Goal: Task Accomplishment & Management: Use online tool/utility

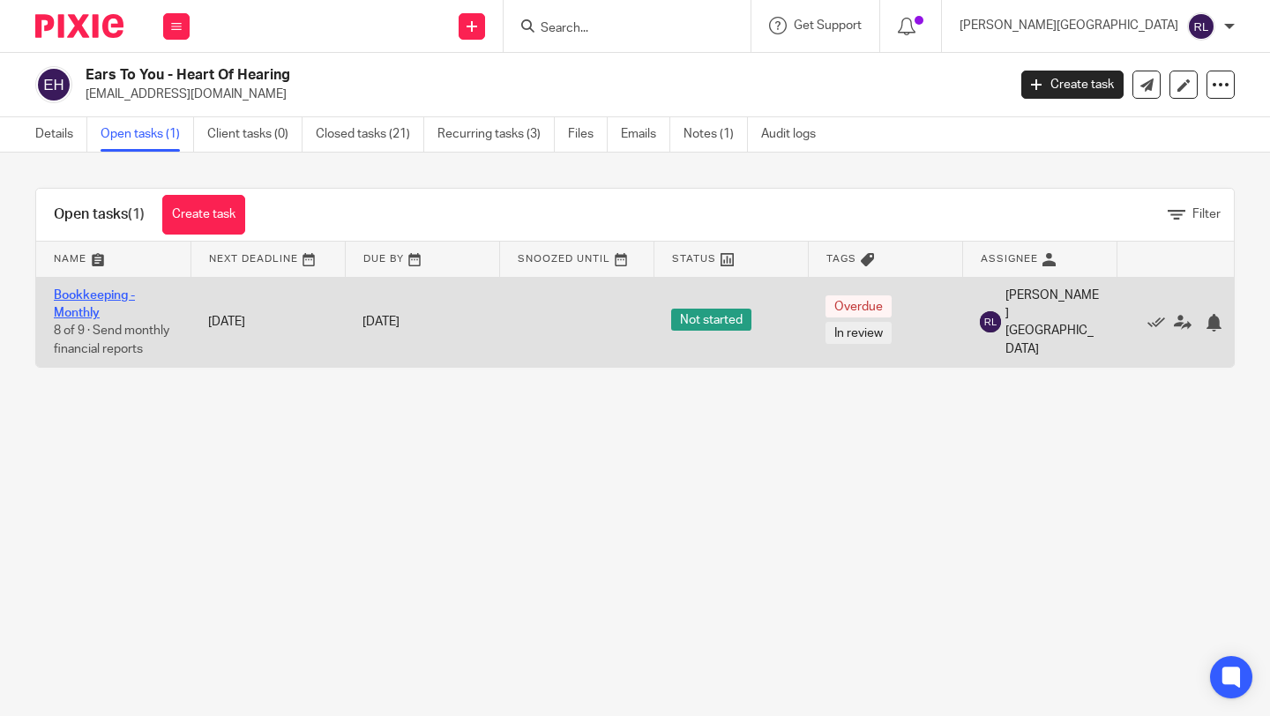
click at [102, 295] on link "Bookkeeping - Monthly" at bounding box center [94, 304] width 81 height 30
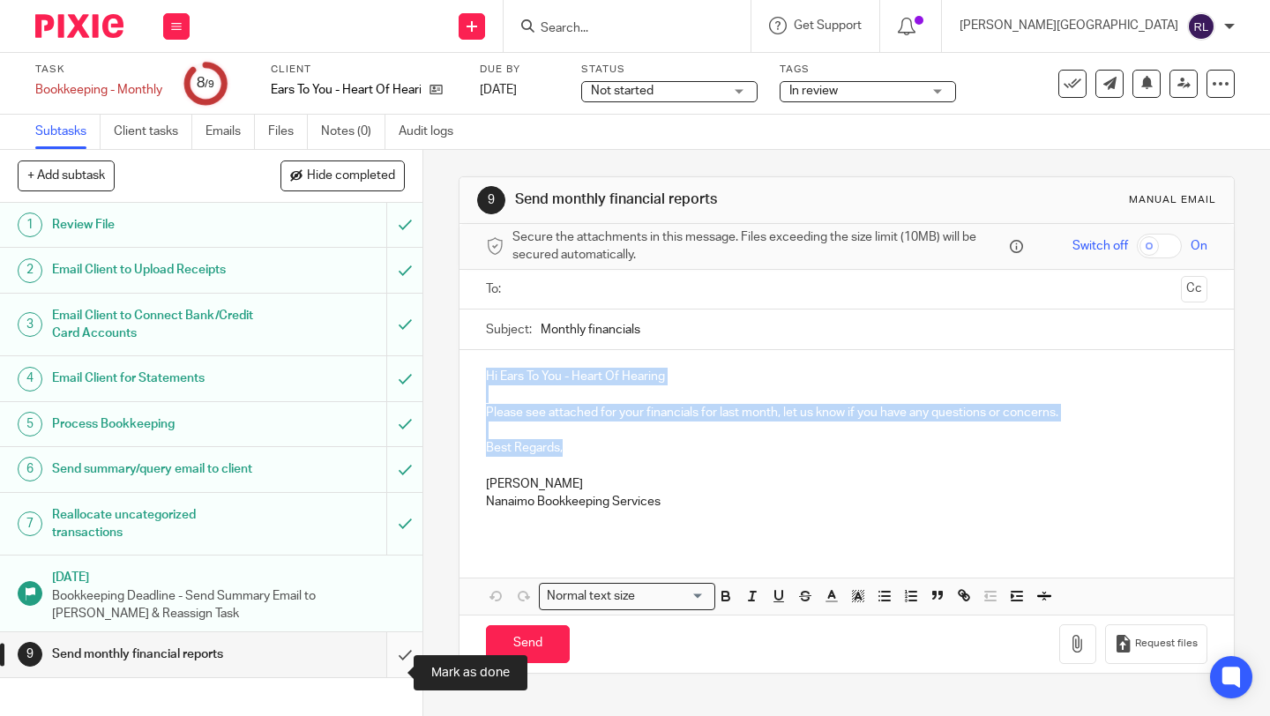
click at [388, 677] on input "submit" at bounding box center [211, 655] width 423 height 44
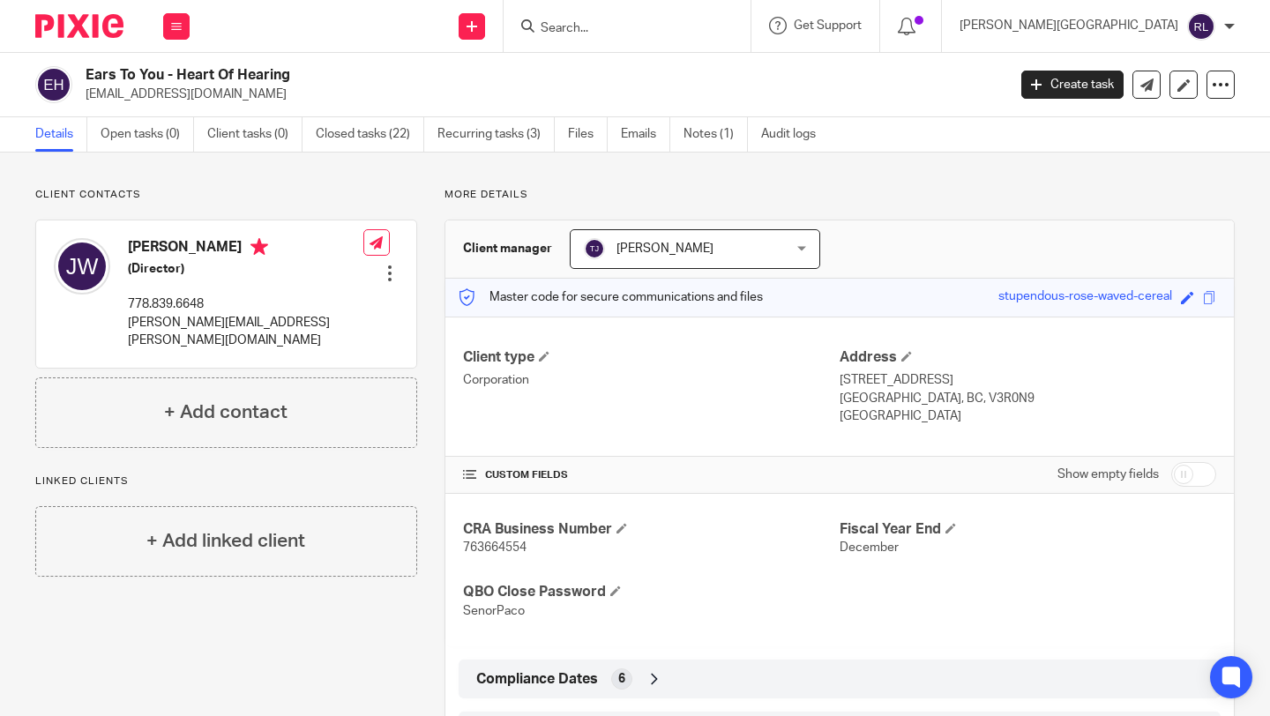
click at [97, 32] on img at bounding box center [79, 26] width 88 height 24
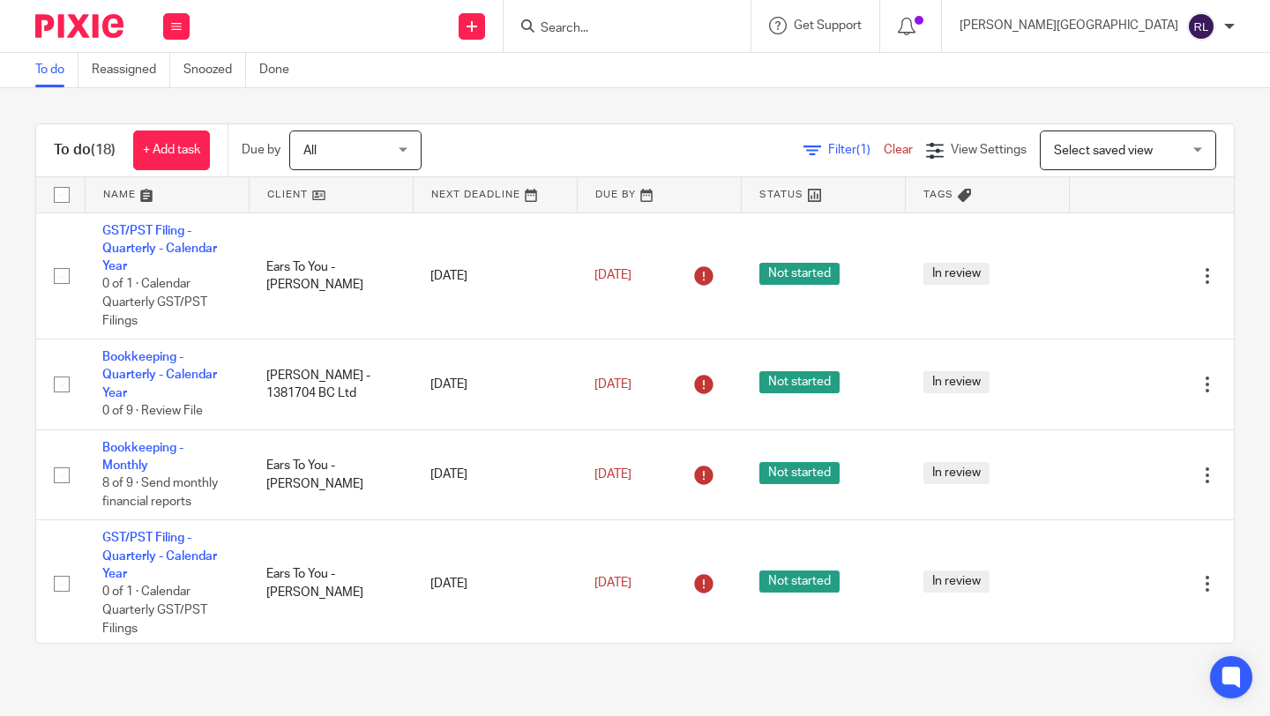
click at [311, 191] on link at bounding box center [331, 194] width 163 height 35
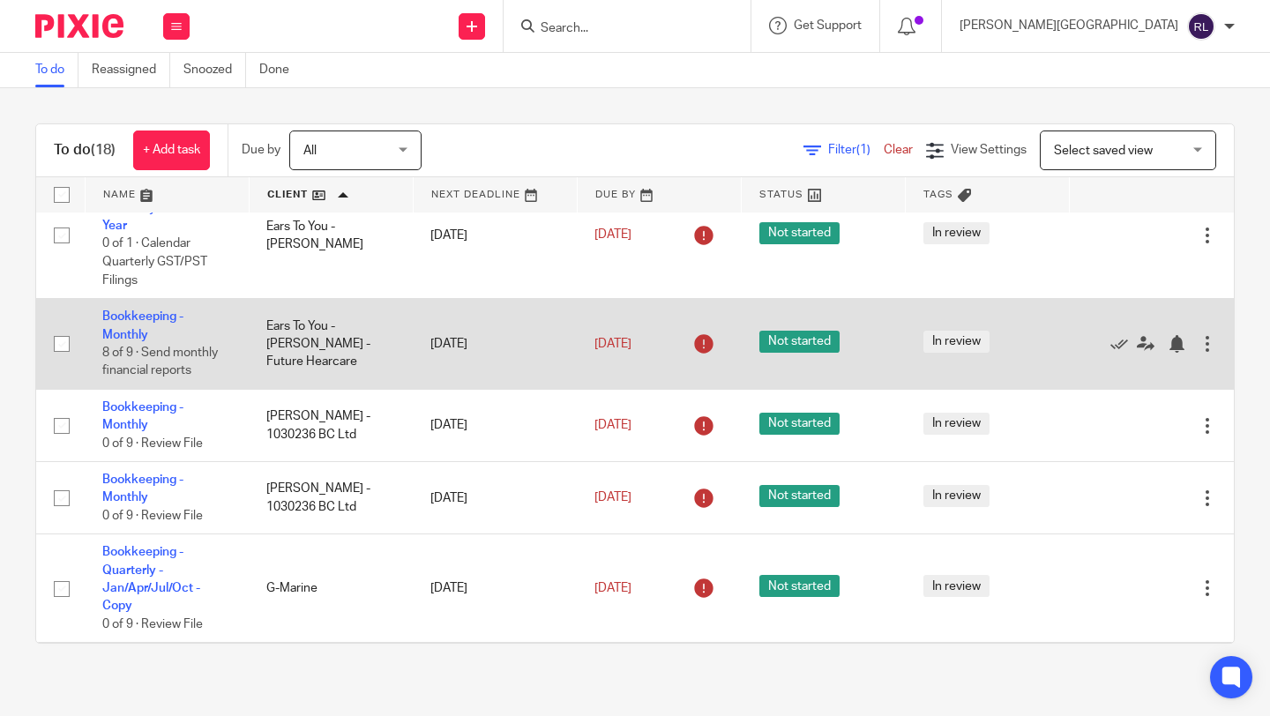
scroll to position [422, 0]
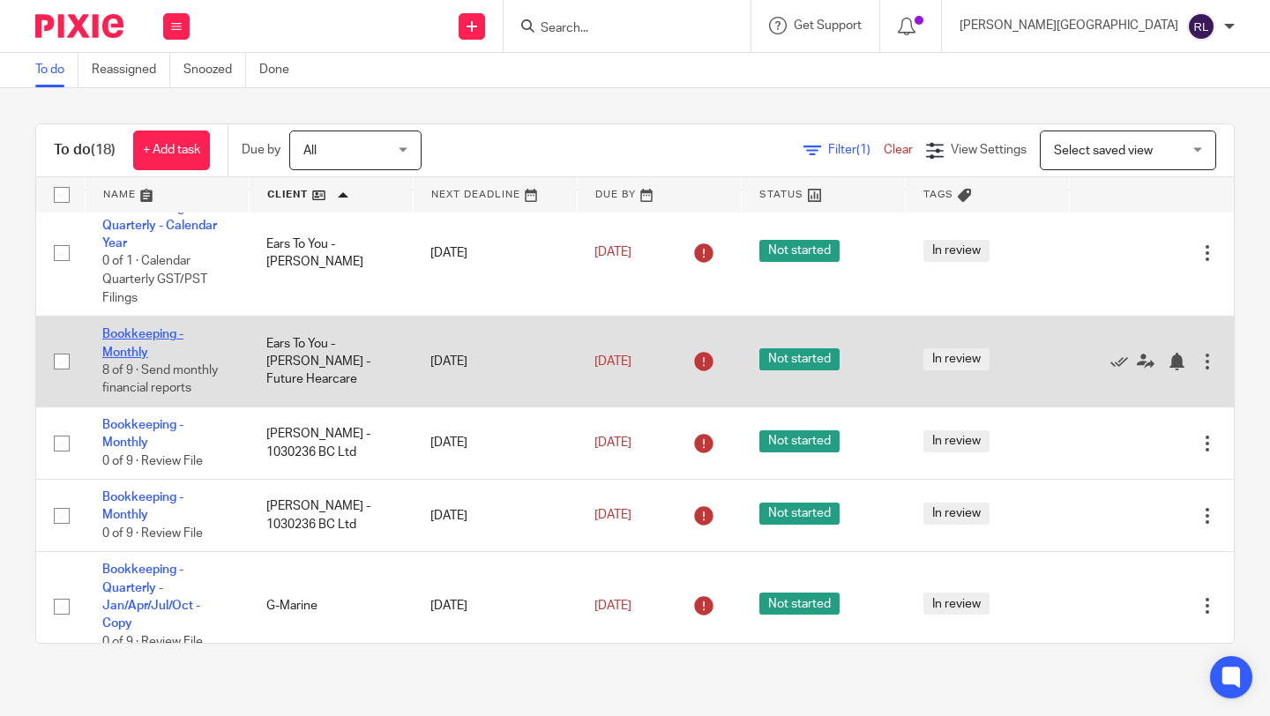
click at [133, 358] on link "Bookkeeping - Monthly" at bounding box center [142, 343] width 81 height 30
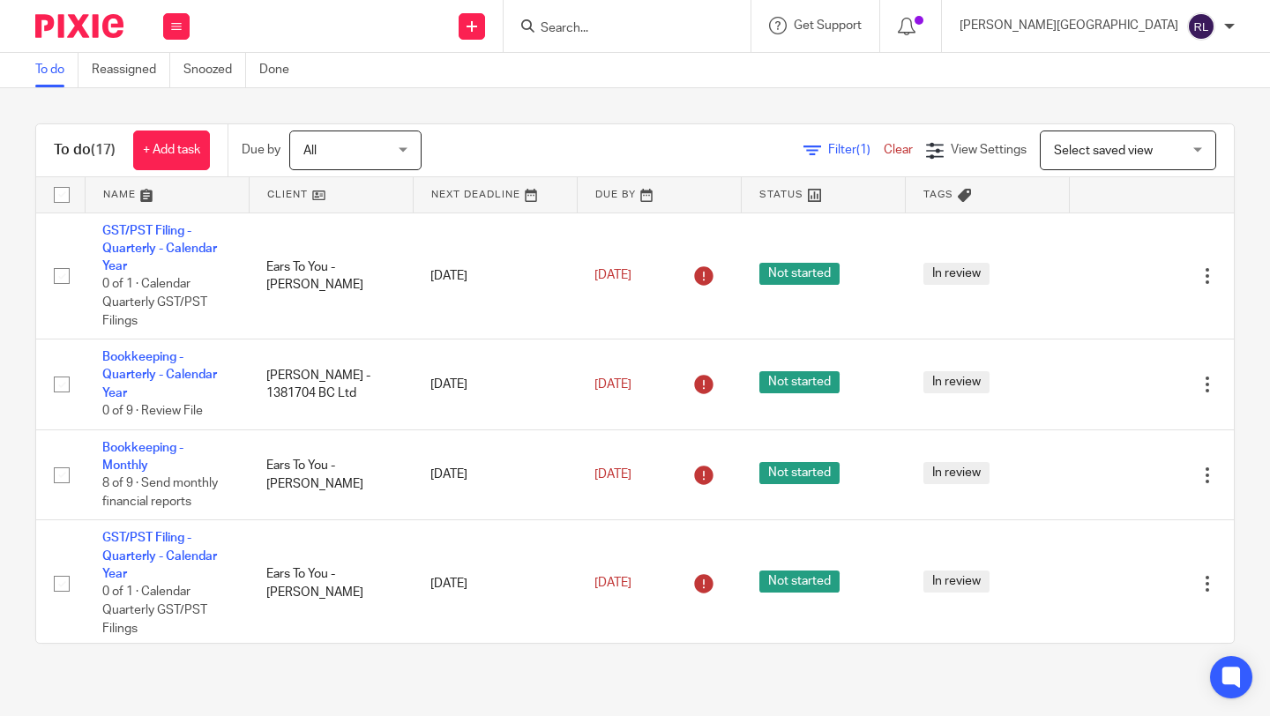
click at [302, 190] on link at bounding box center [331, 194] width 163 height 35
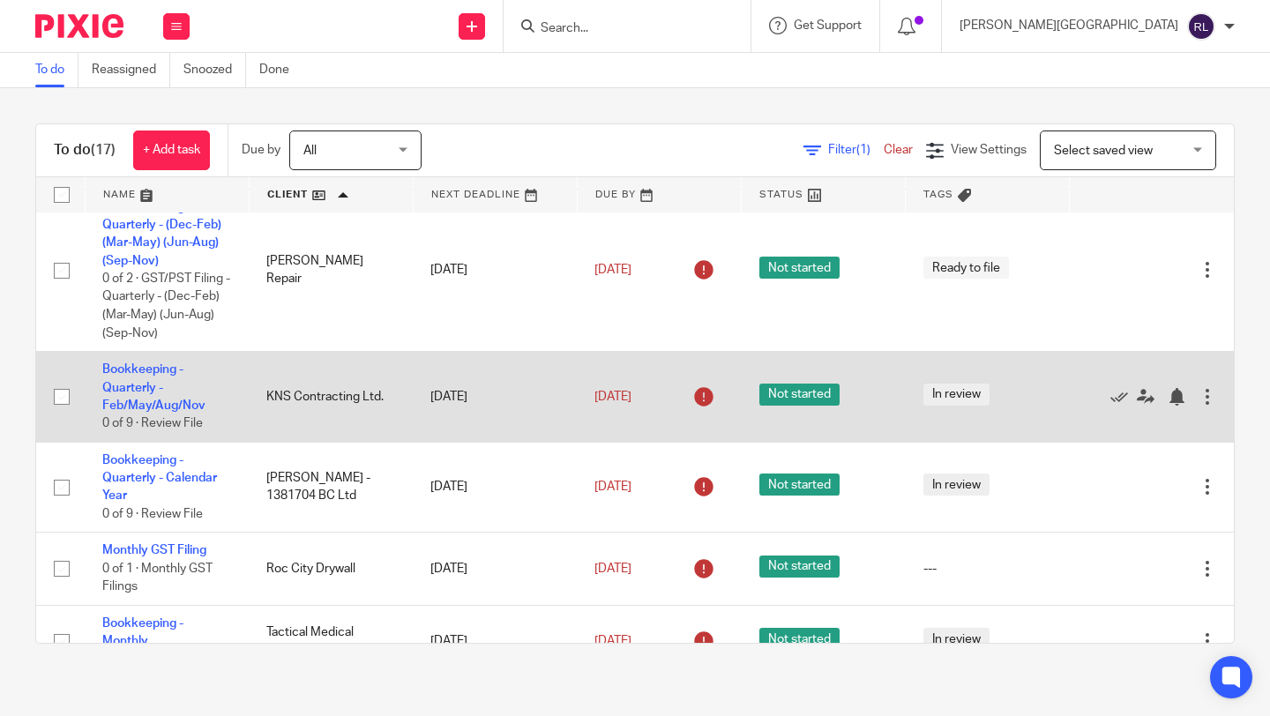
scroll to position [1246, 0]
